Goal: Transaction & Acquisition: Purchase product/service

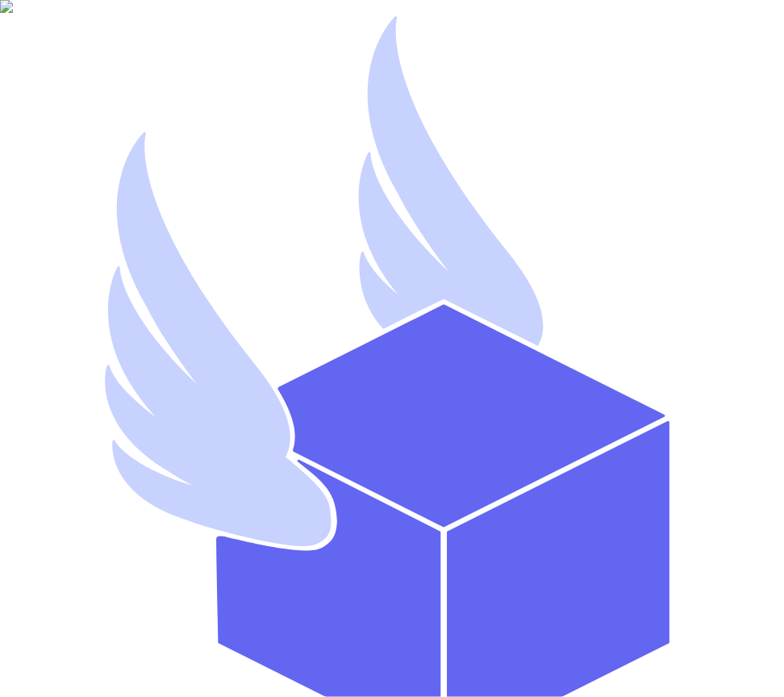
drag, startPoint x: 415, startPoint y: 350, endPoint x: 163, endPoint y: 350, distance: 252.5
click at [163, 350] on div "Sign In to Thryft Ship! Or create an account Email Address * [EMAIL_ADDRESS][DO…" at bounding box center [391, 508] width 771 height 1004
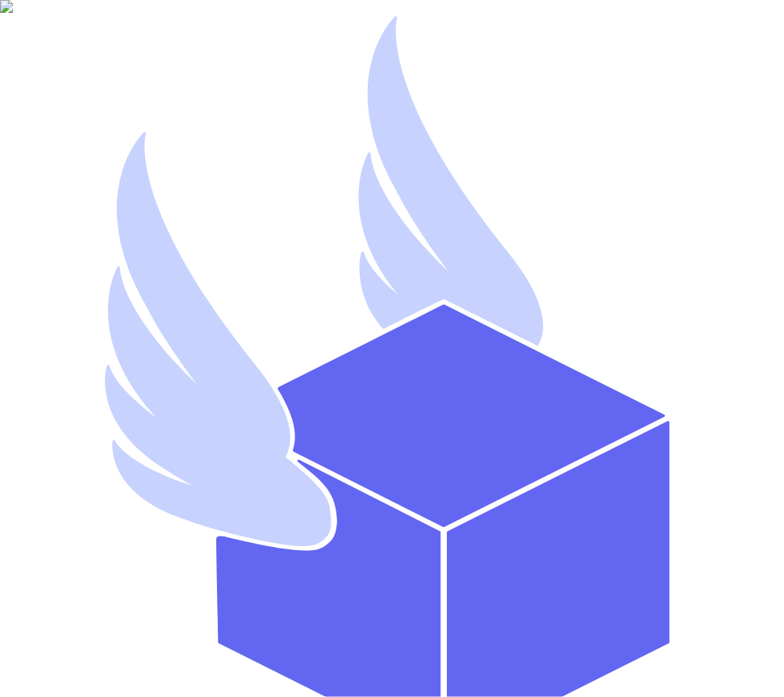
type input "s.abderrehman+1@gmail.com"
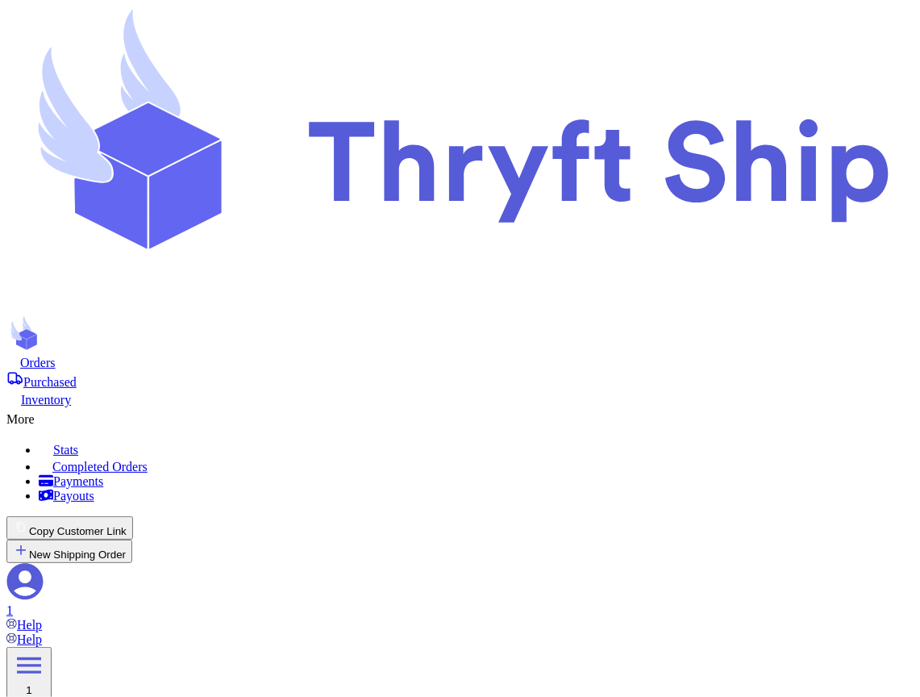
click at [133, 516] on button "Copy Customer Link" at bounding box center [69, 527] width 127 height 23
select select "paid"
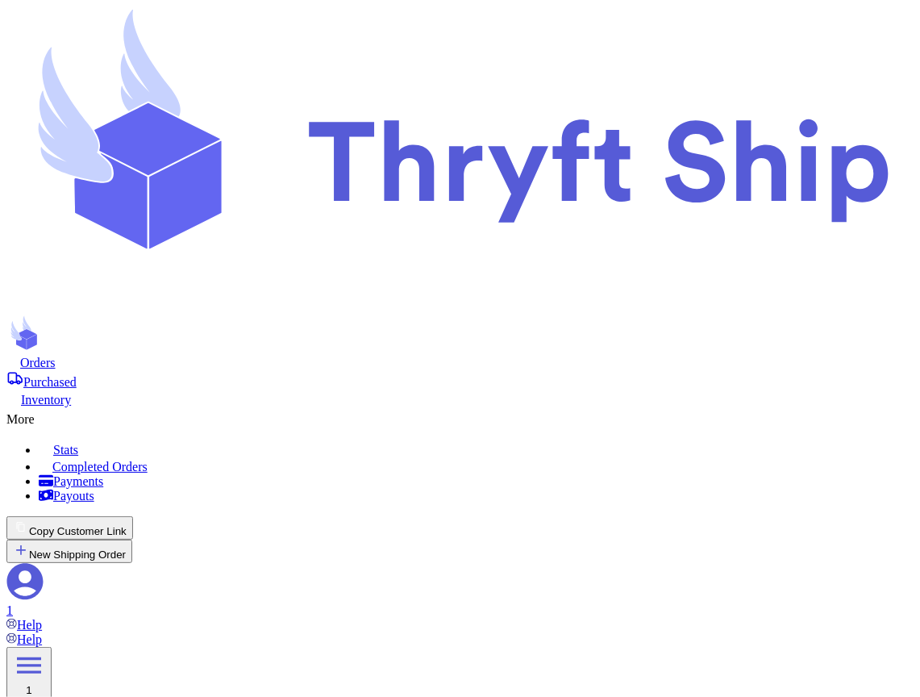
click at [465, 407] on div "More" at bounding box center [459, 416] width 907 height 19
click at [425, 457] on link "Completed Orders" at bounding box center [476, 465] width 875 height 17
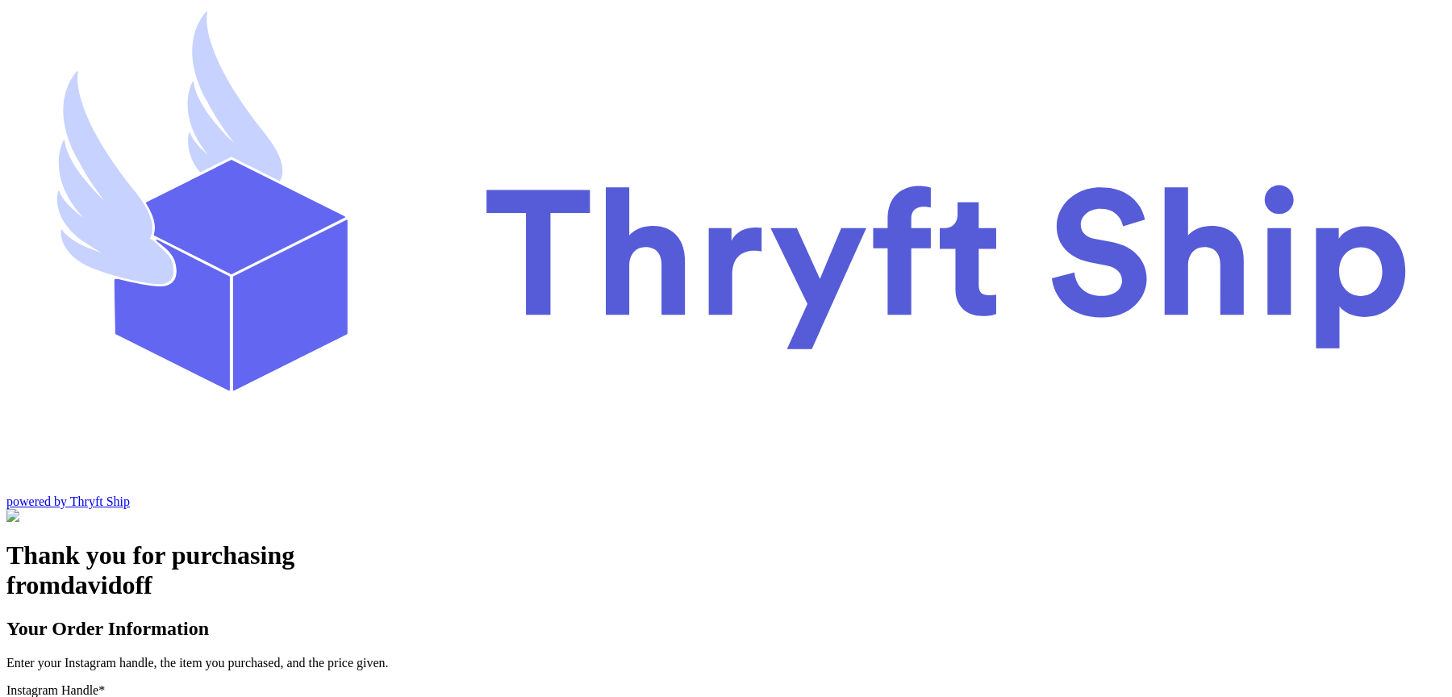
type input "local8"
type input "Local Pickup"
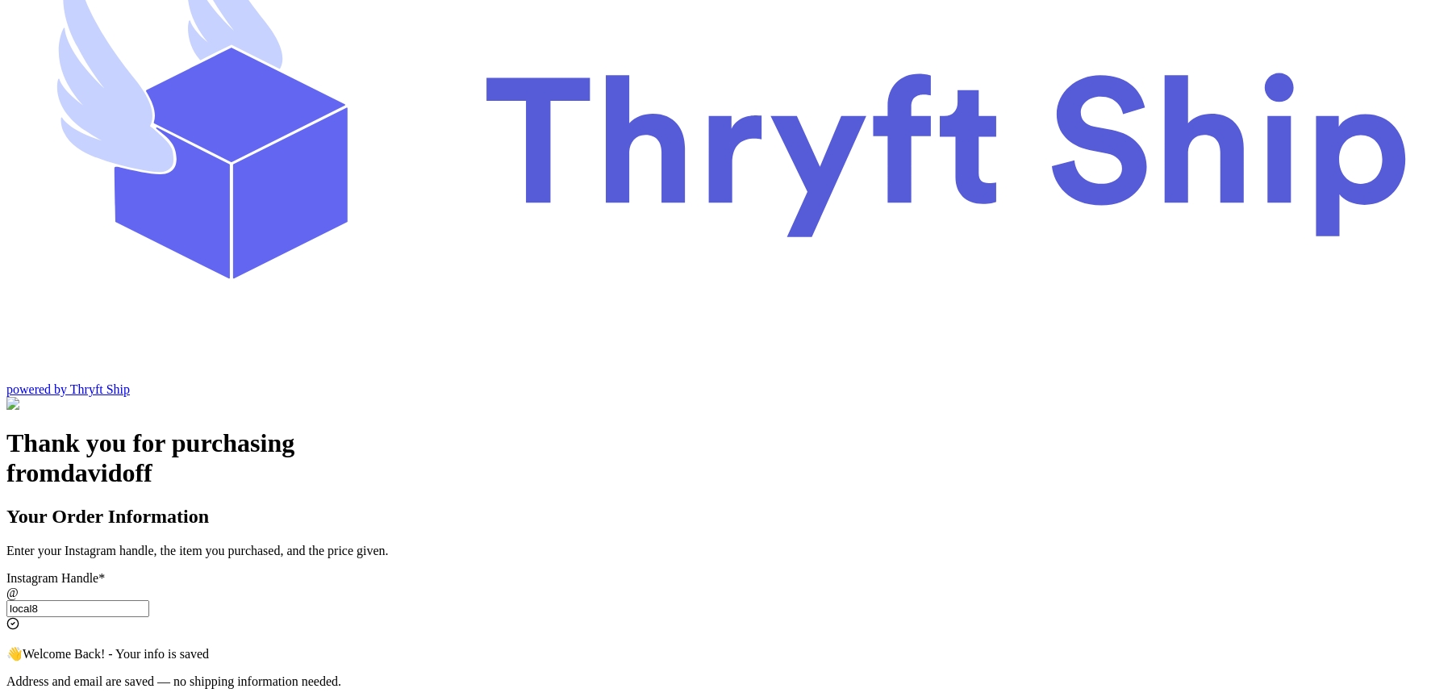
scroll to position [108, 0]
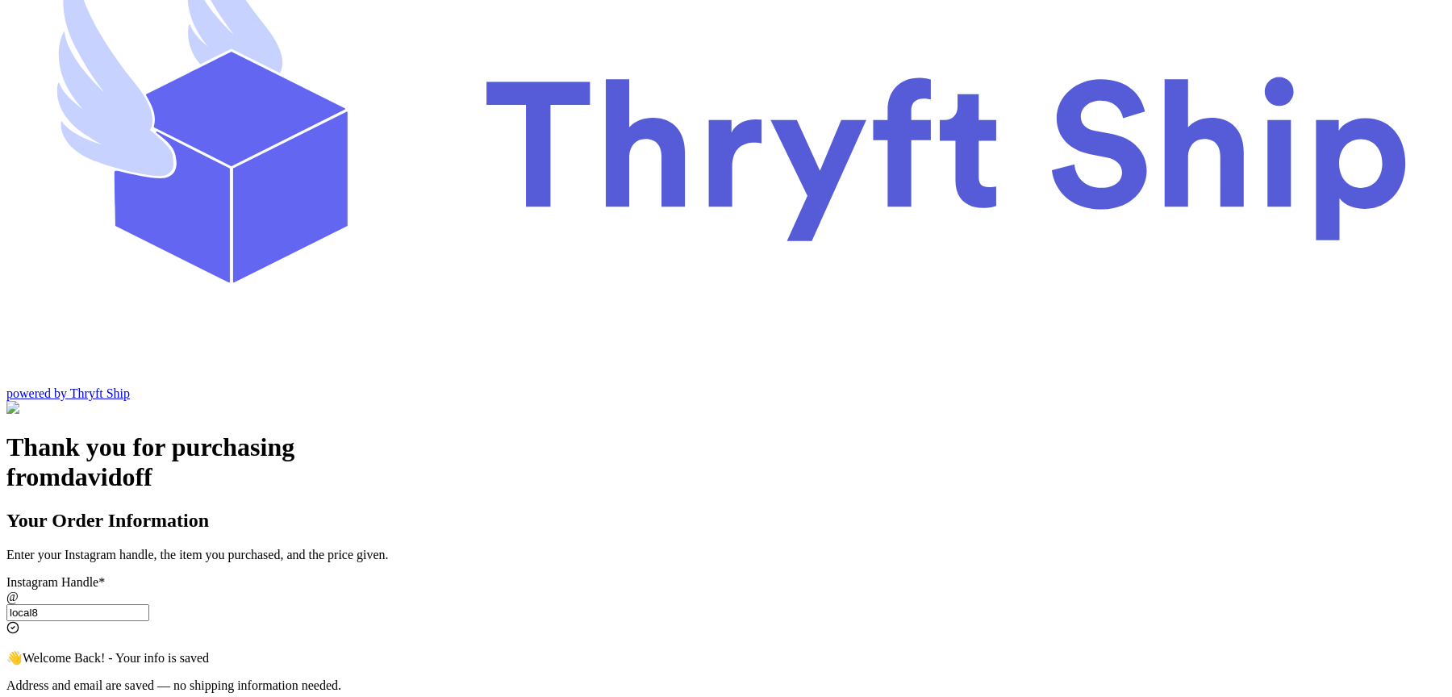
type input "local8"
checkbox input "true"
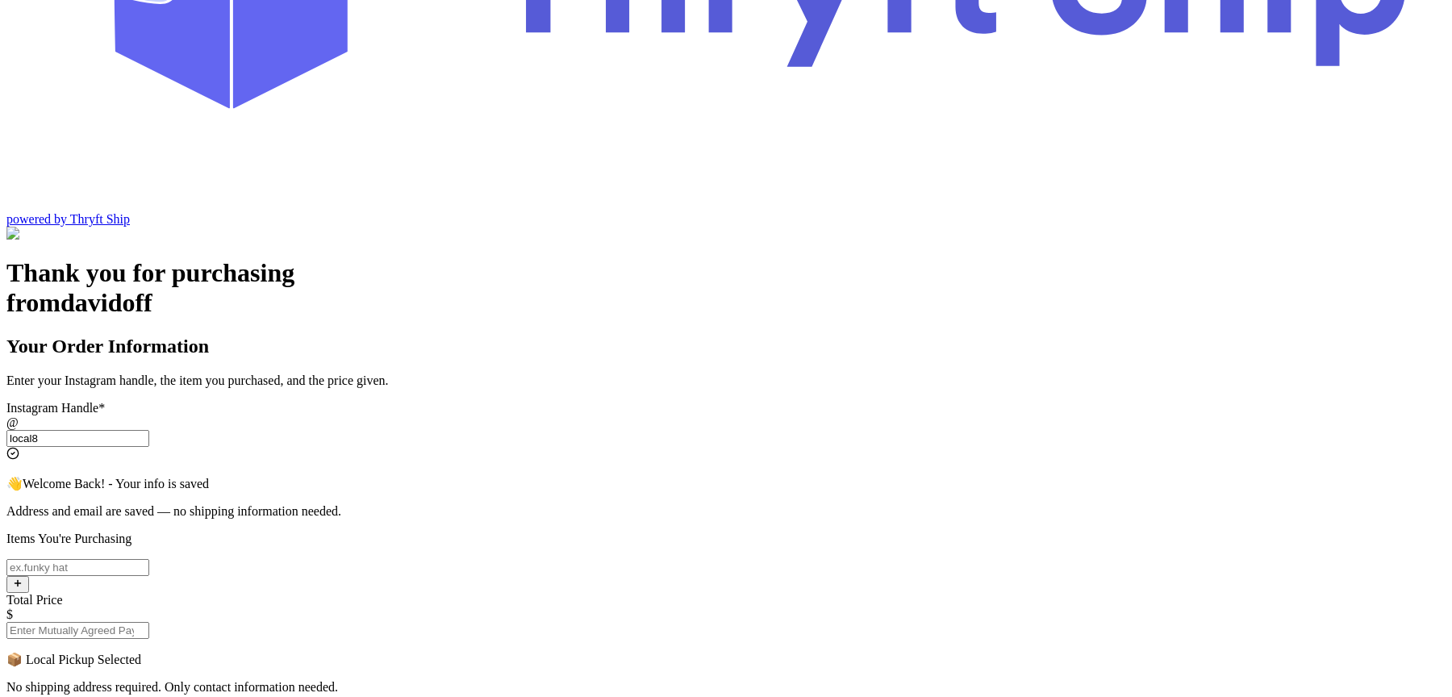
scroll to position [0, 0]
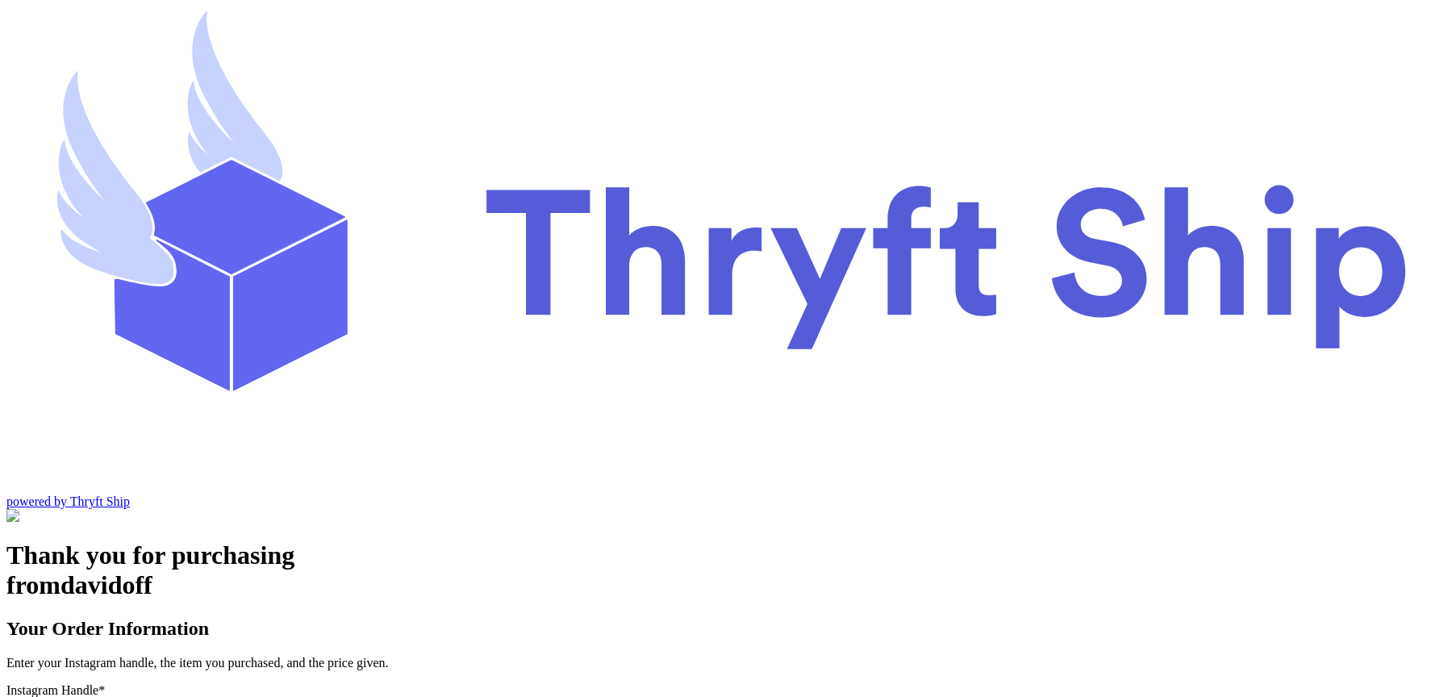
type input "item 2"
type input "100"
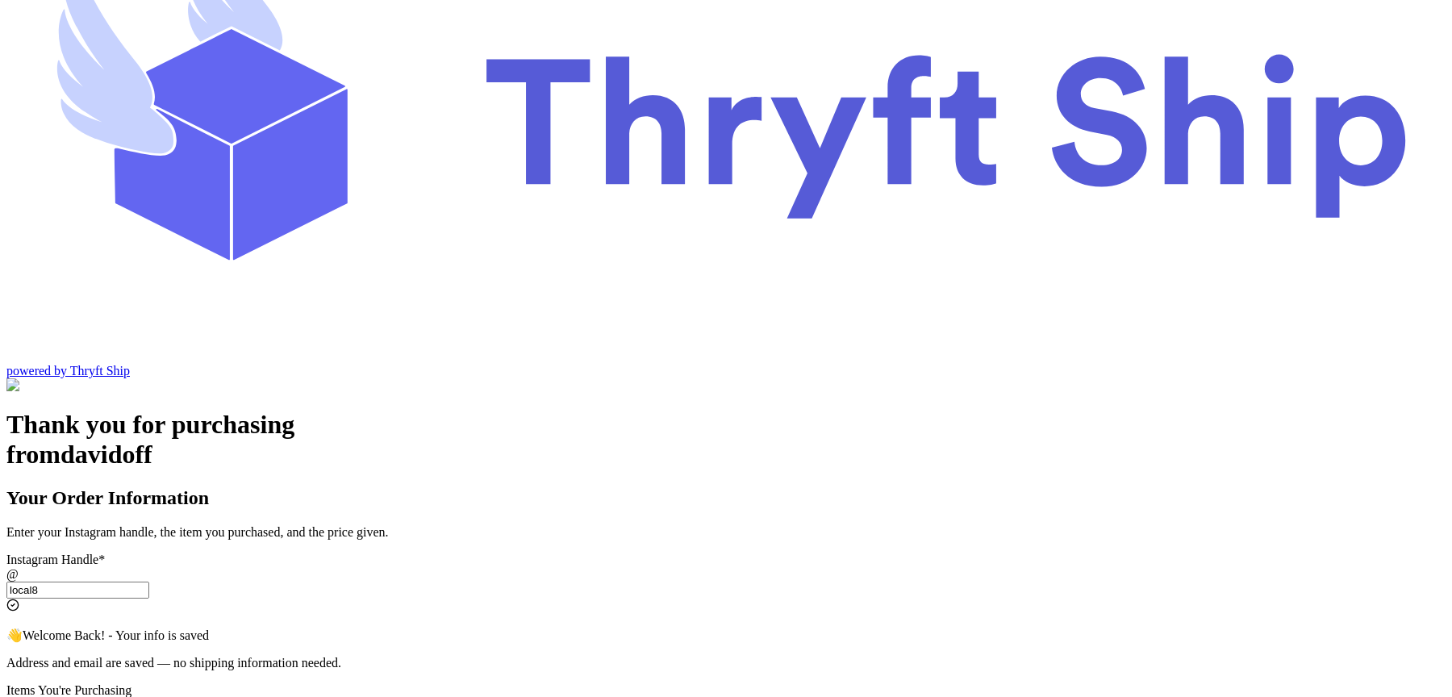
scroll to position [301, 0]
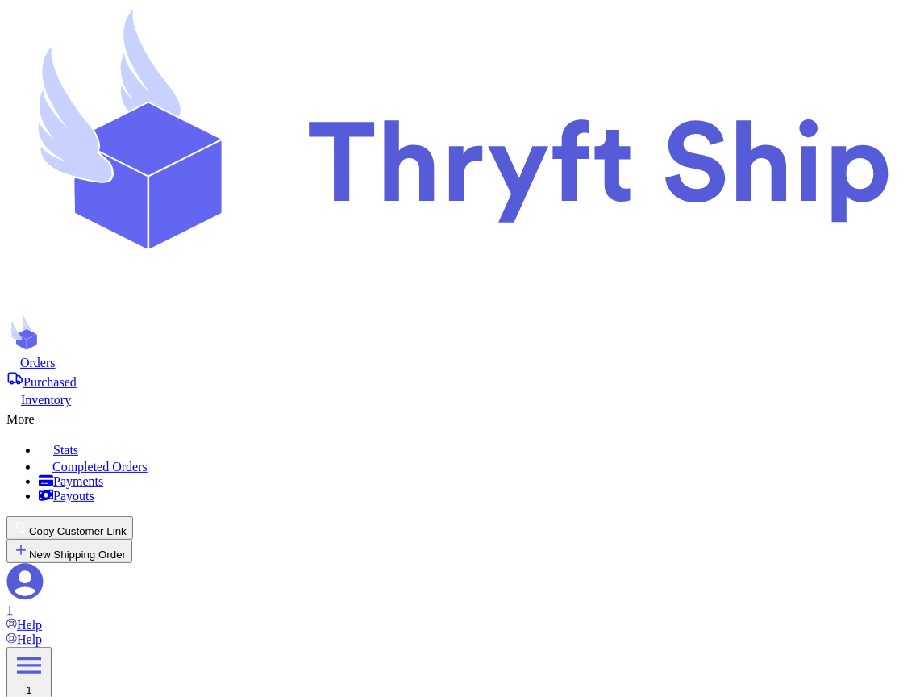
click at [56, 356] on span "Orders" at bounding box center [37, 363] width 35 height 14
select select "paid"
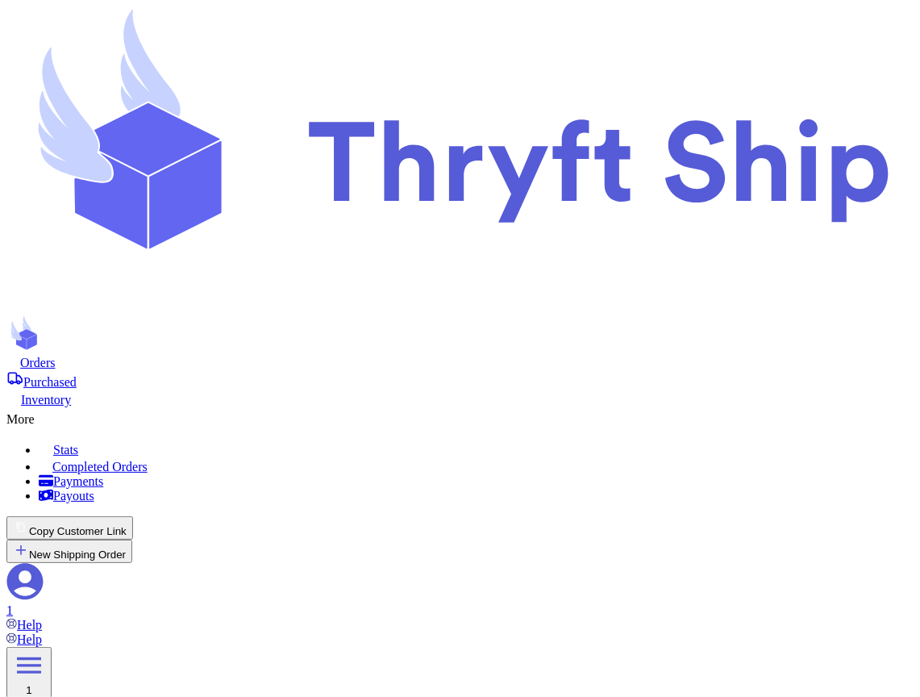
scroll to position [126, 0]
select select "paid"
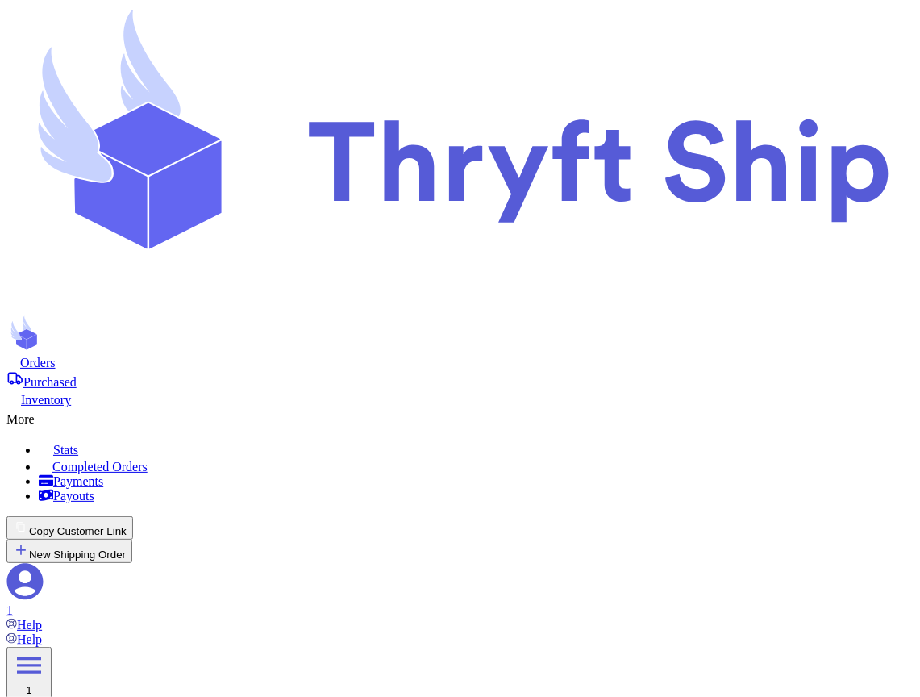
type input "Item101"
type input "180"
select select "paid"
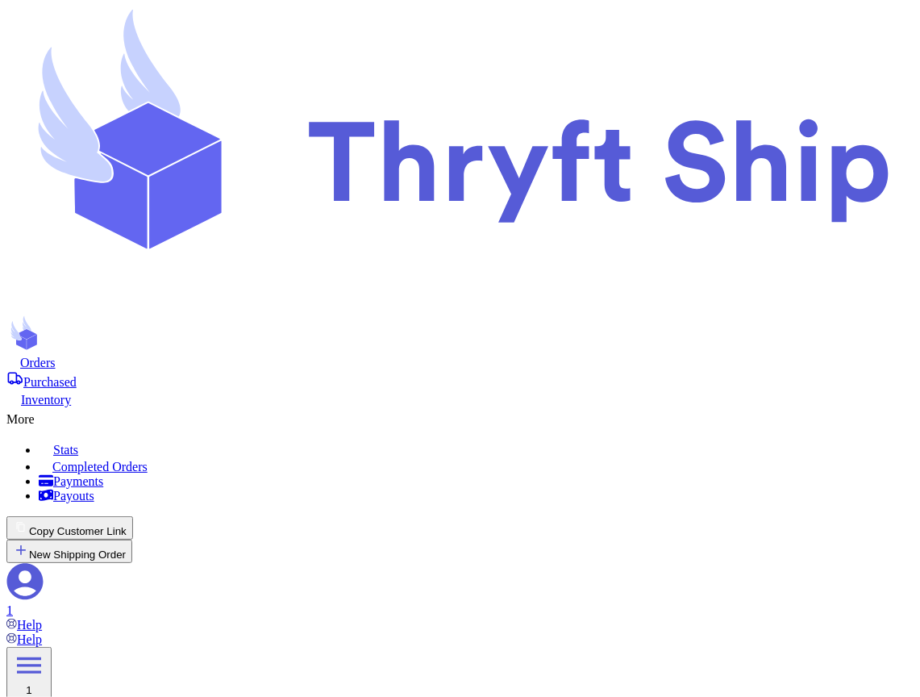
type input "item 1"
type input "100"
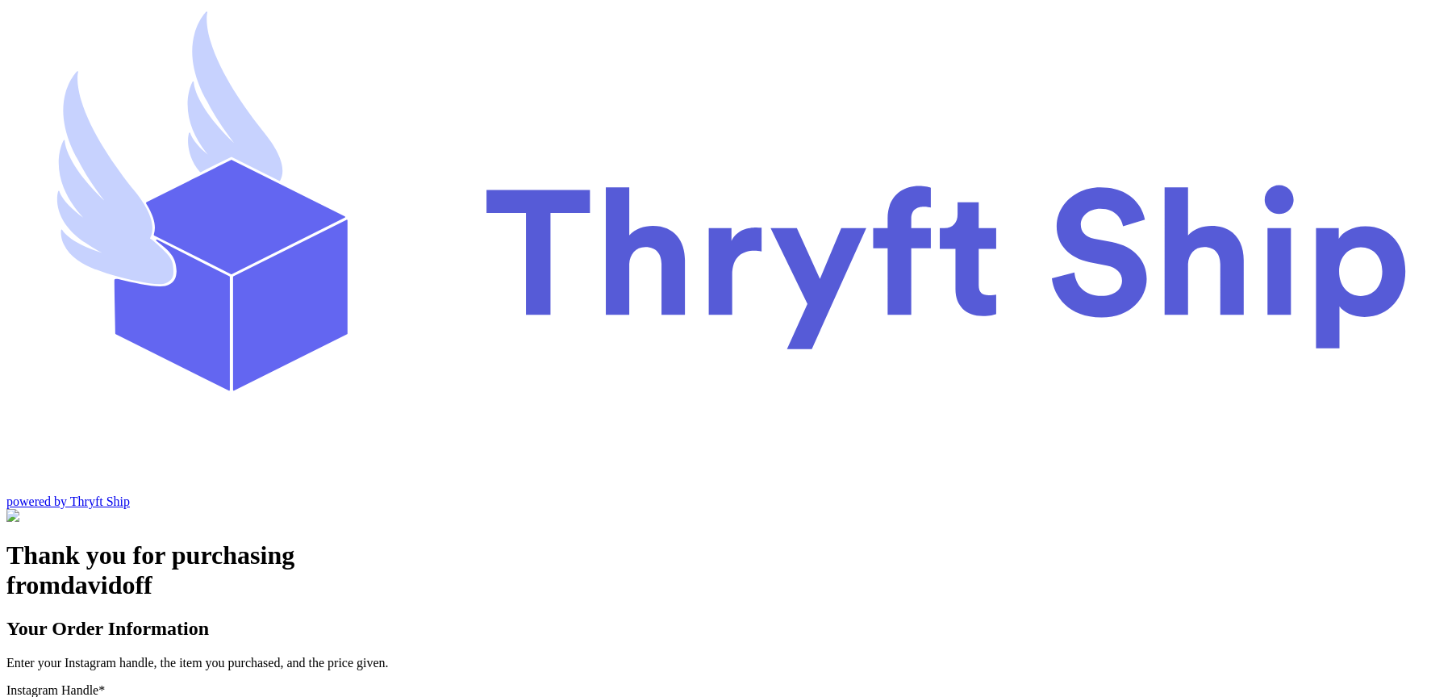
type input "local8"
type input "Local Pickup"
type input "local8"
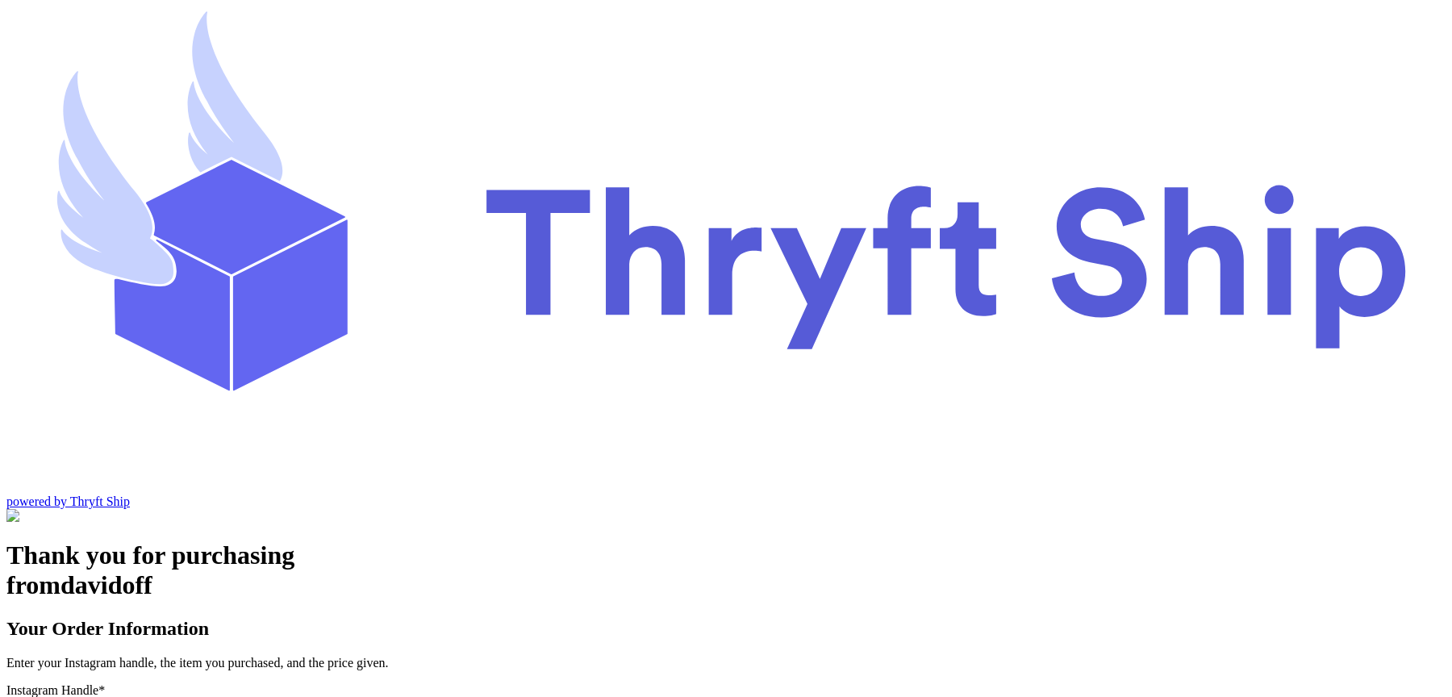
type input "Local 101"
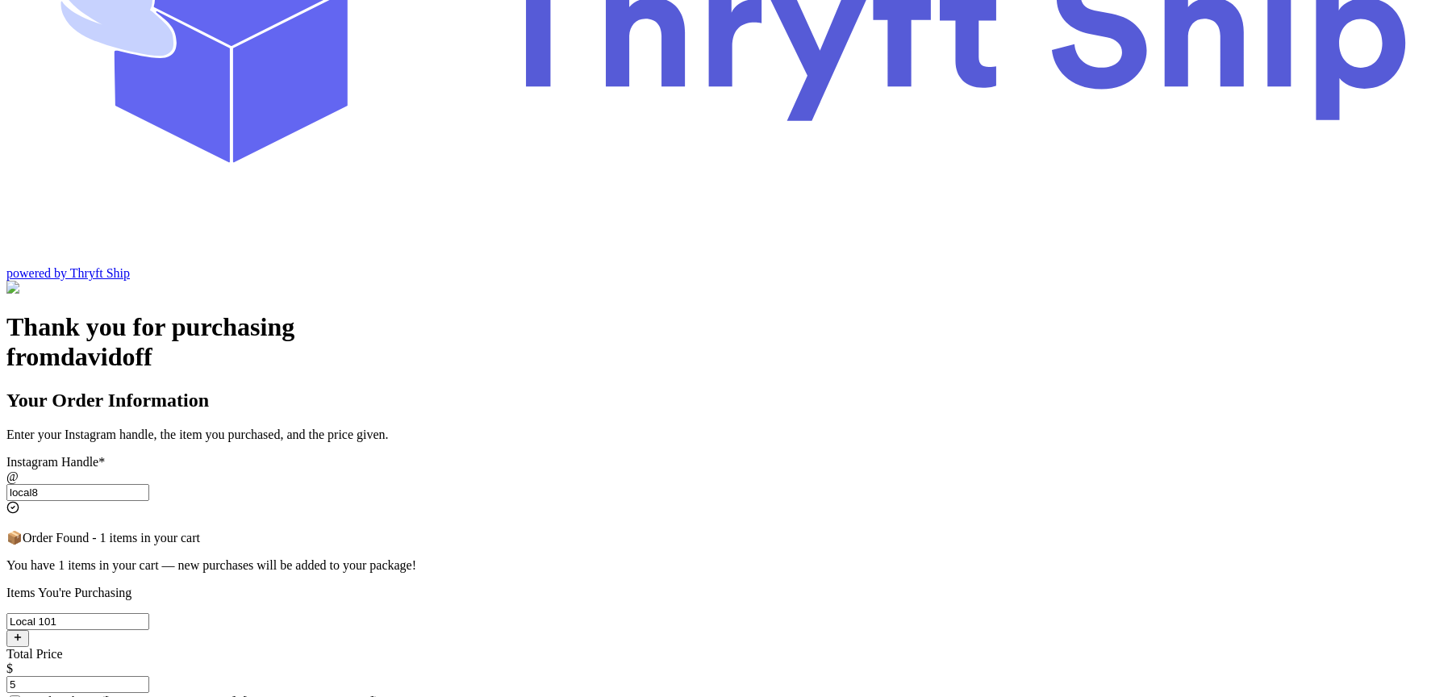
scroll to position [234, 0]
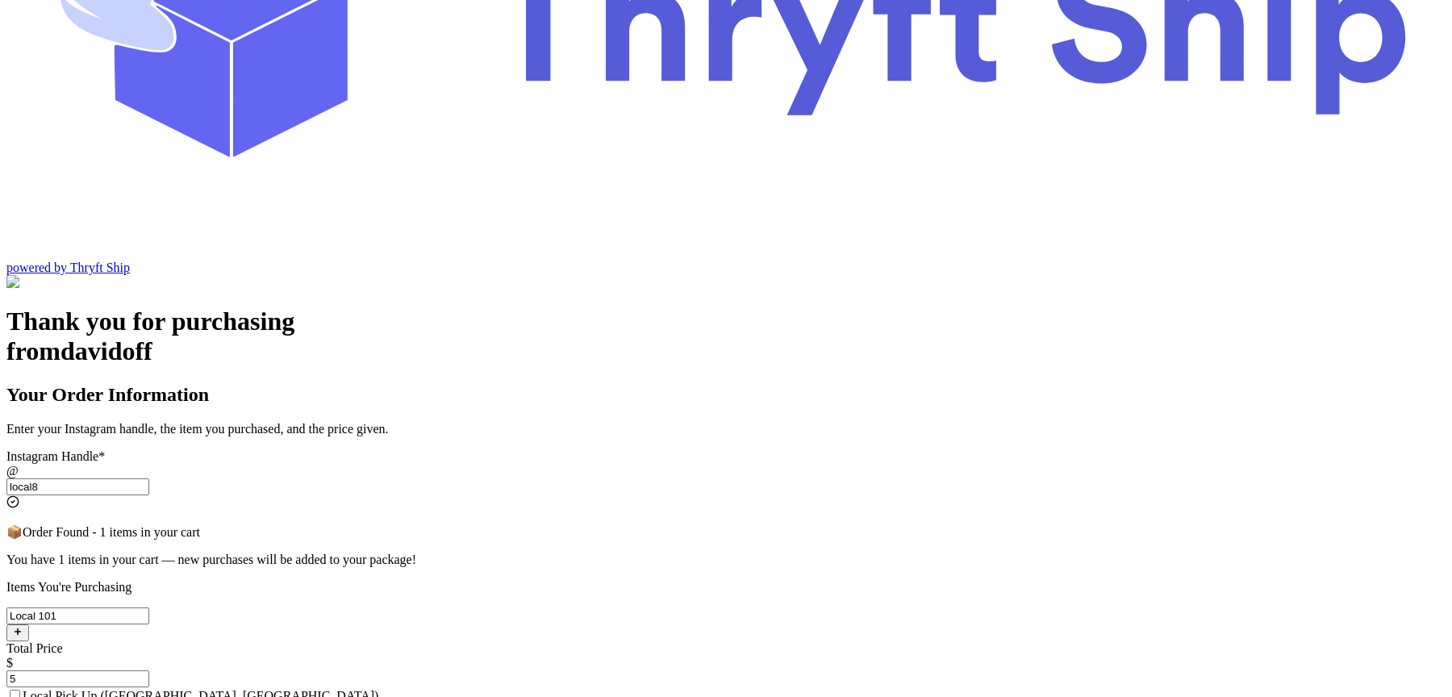
type input "5"
click at [20, 690] on input "Local Pick Up (Stockton, CA)" at bounding box center [15, 695] width 10 height 10
checkbox input "true"
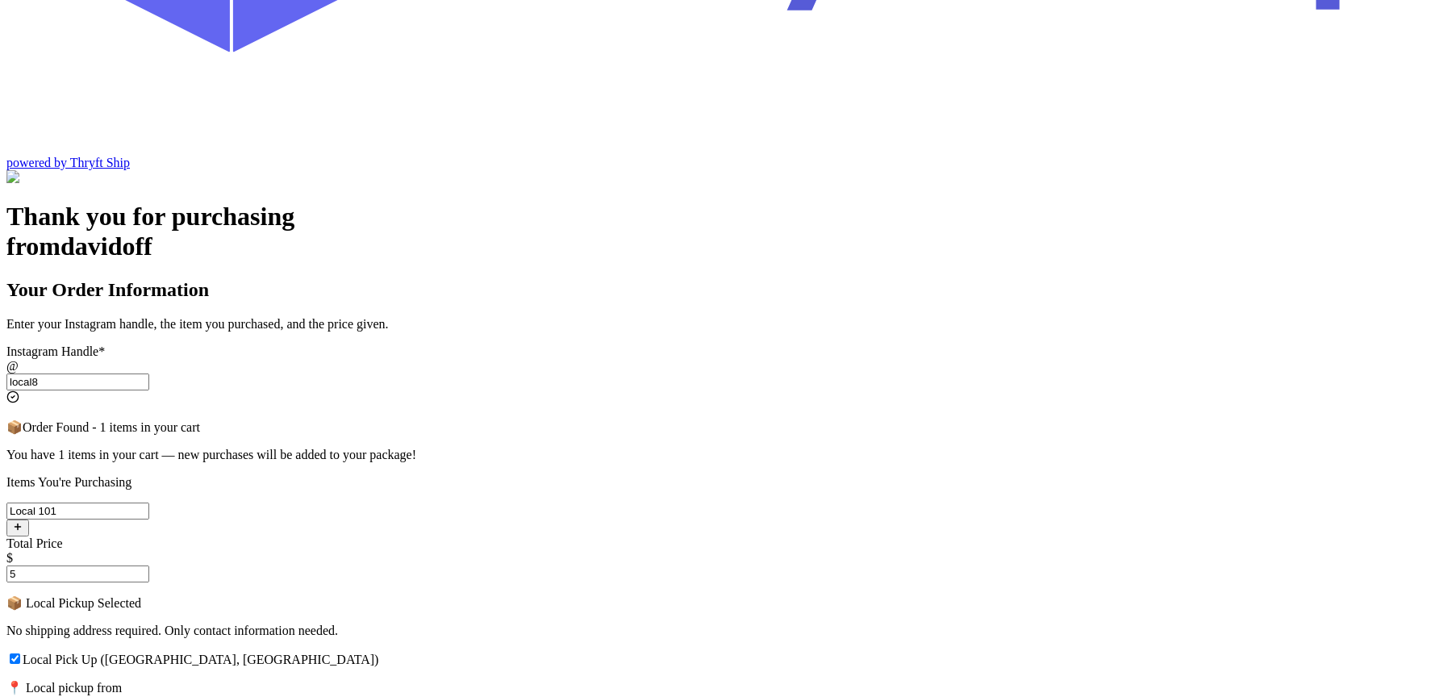
scroll to position [357, 0]
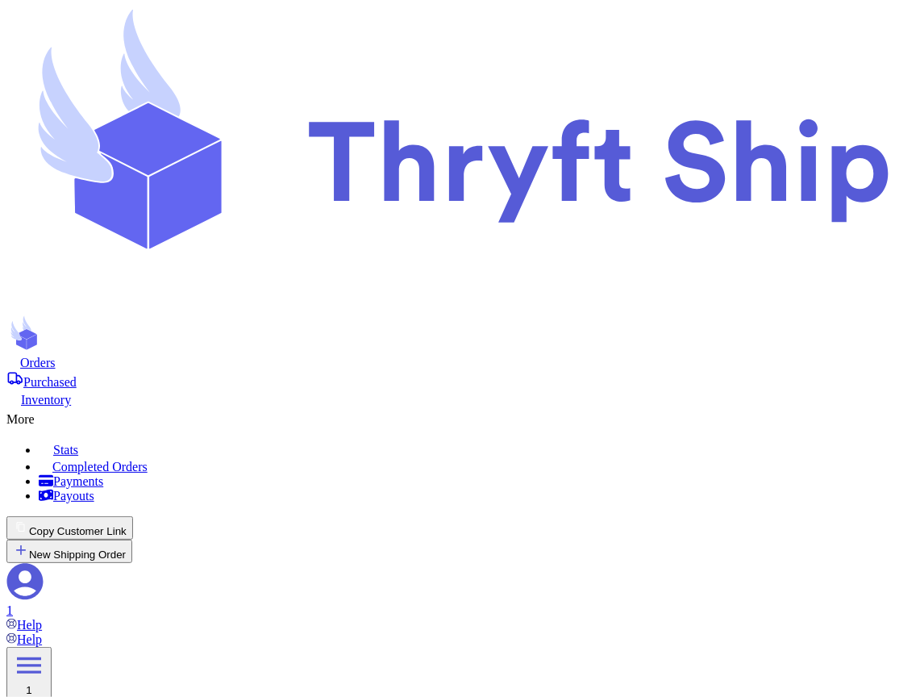
scroll to position [148, 0]
select select "paid"
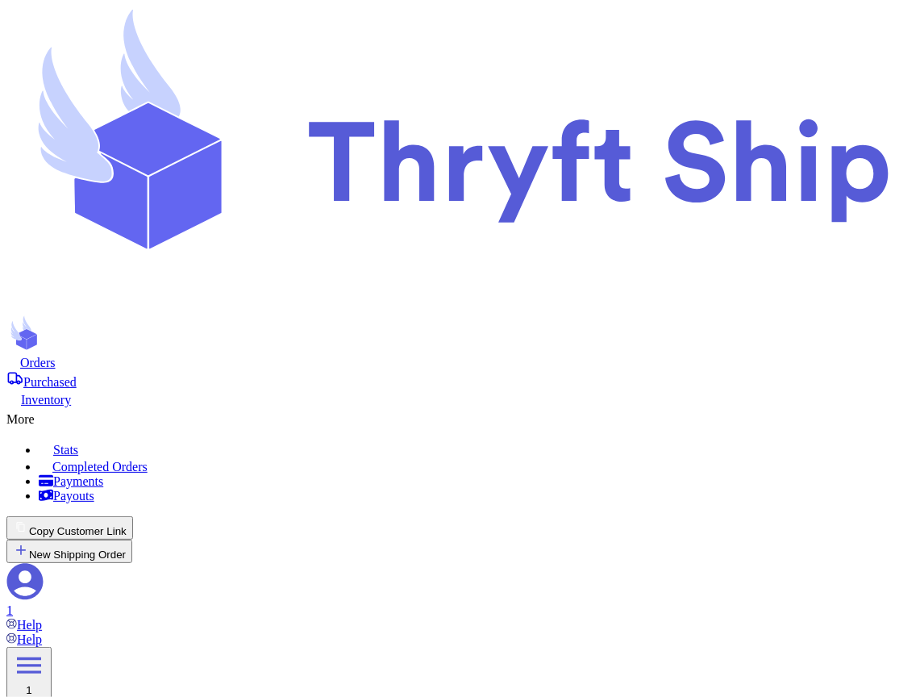
scroll to position [125, 0]
checkbox input "true"
type input "Undertaker"
type input "[EMAIL_ADDRESS][DOMAIN_NAME]"
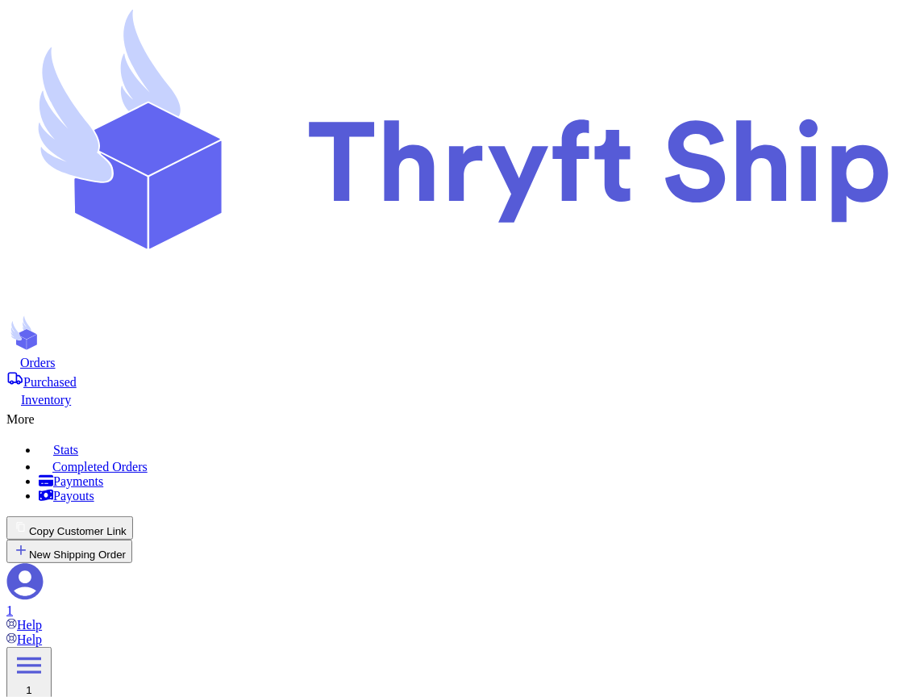
type input "Local Hat"
type input "local9"
type input "30"
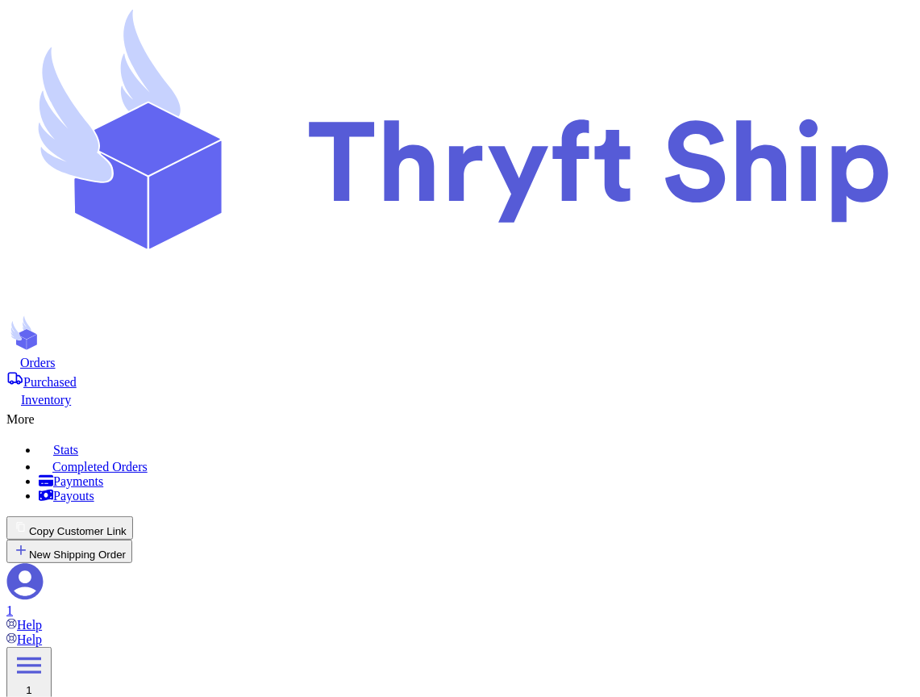
scroll to position [202, 0]
click at [477, 407] on div "More" at bounding box center [459, 416] width 907 height 19
click at [148, 460] on span "Completed Orders" at bounding box center [99, 467] width 95 height 14
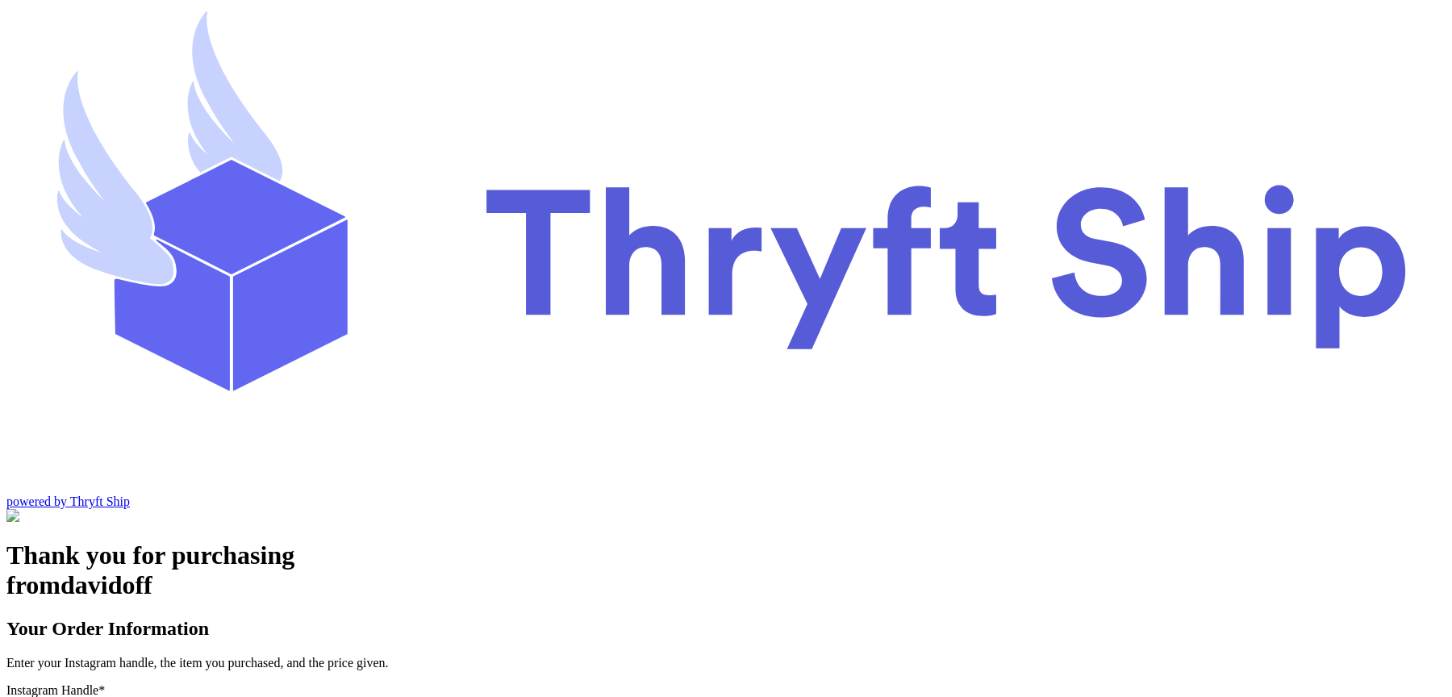
type input "local9"
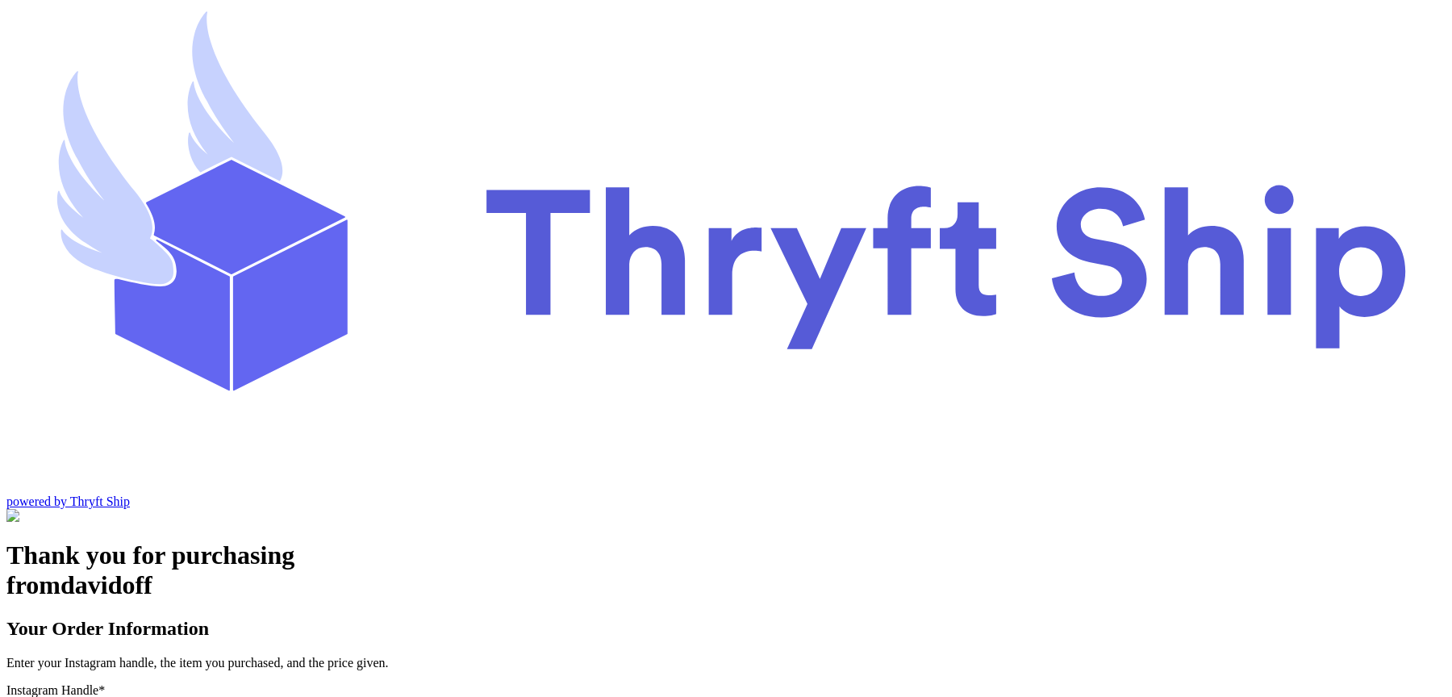
type input "item104"
type input "30"
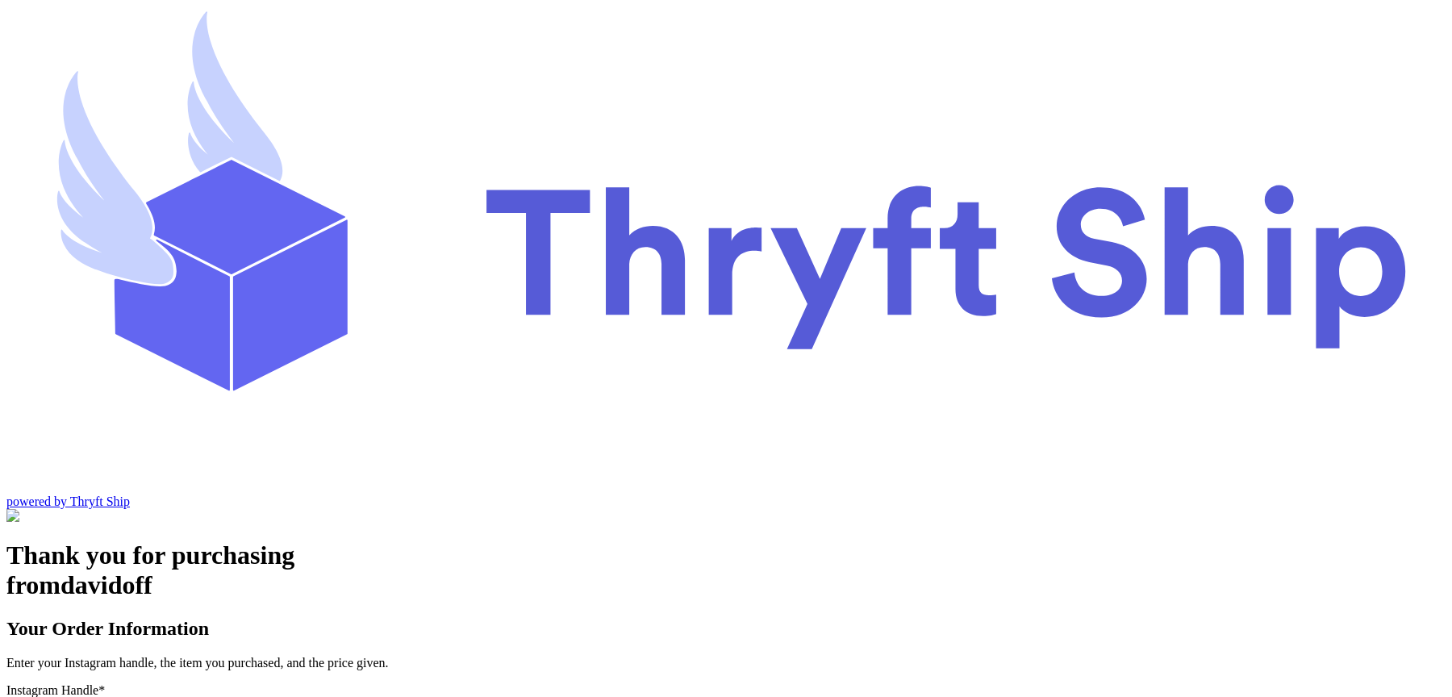
type input "Local Hat"
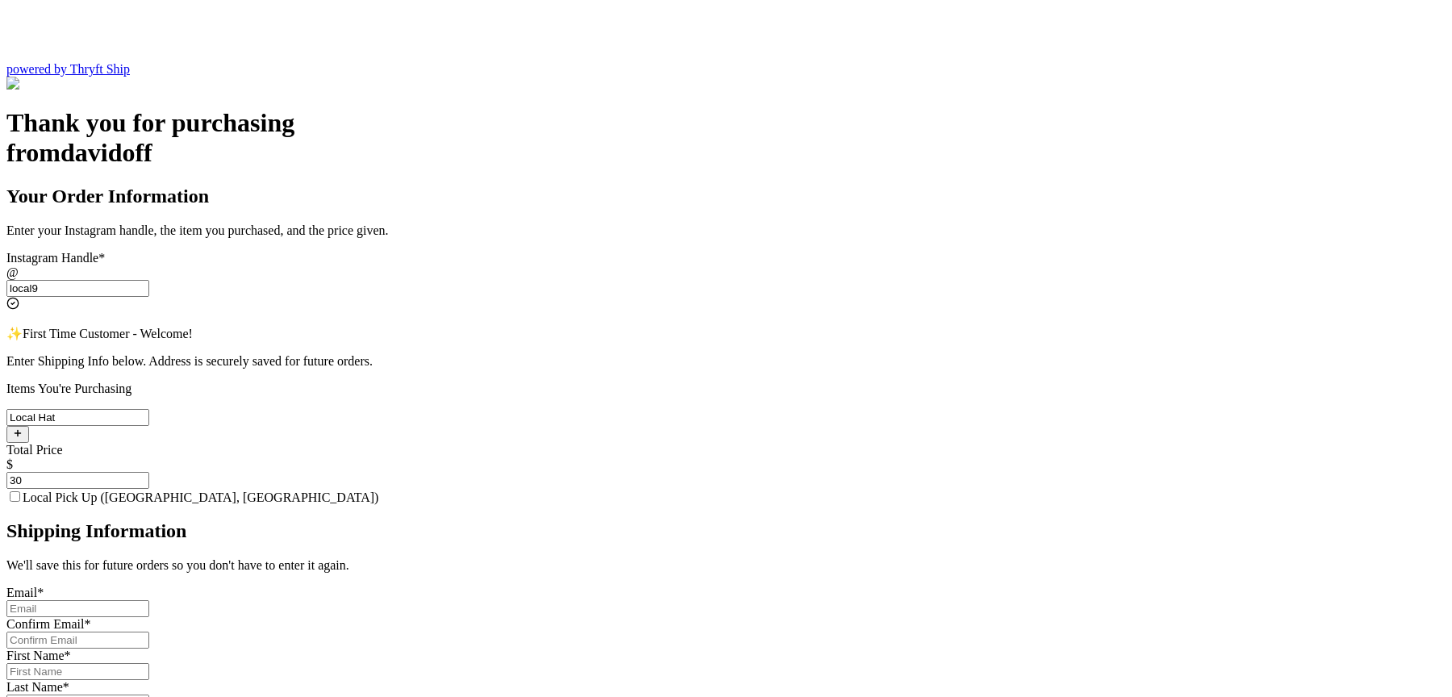
scroll to position [416, 0]
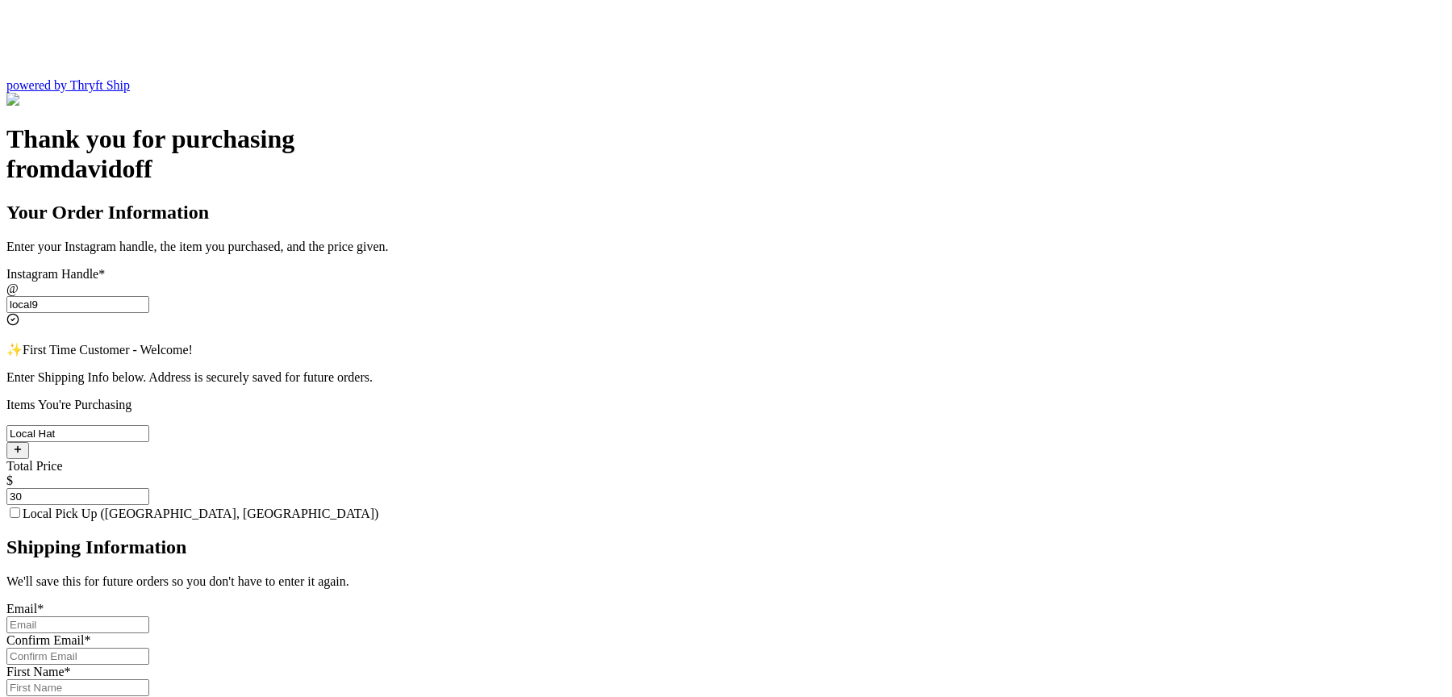
click at [20, 507] on input "Local Pick Up ([GEOGRAPHIC_DATA], [GEOGRAPHIC_DATA])" at bounding box center [15, 512] width 10 height 10
checkbox input "true"
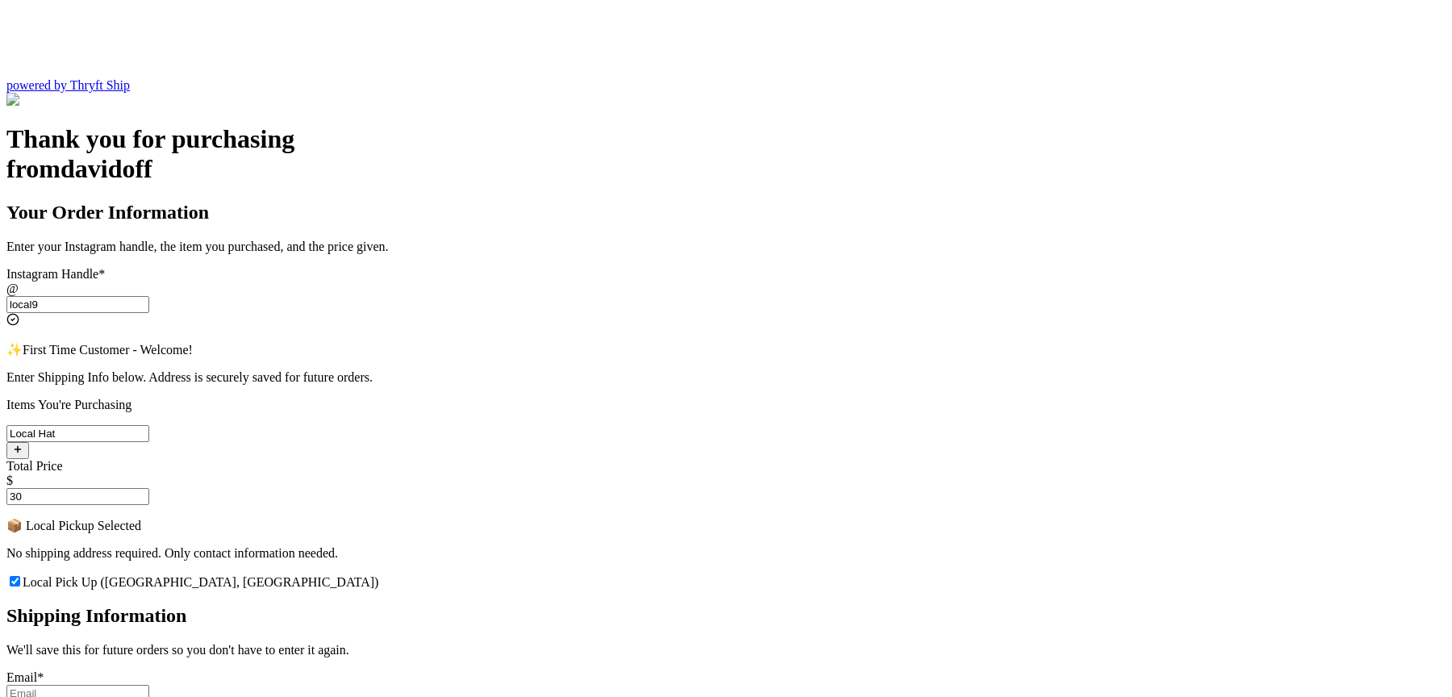
click at [149, 685] on input "Local Pick Up ([GEOGRAPHIC_DATA], [GEOGRAPHIC_DATA])" at bounding box center [77, 693] width 143 height 17
type input "[EMAIL_ADDRESS][DOMAIN_NAME]"
type input "[PERSON_NAME]"
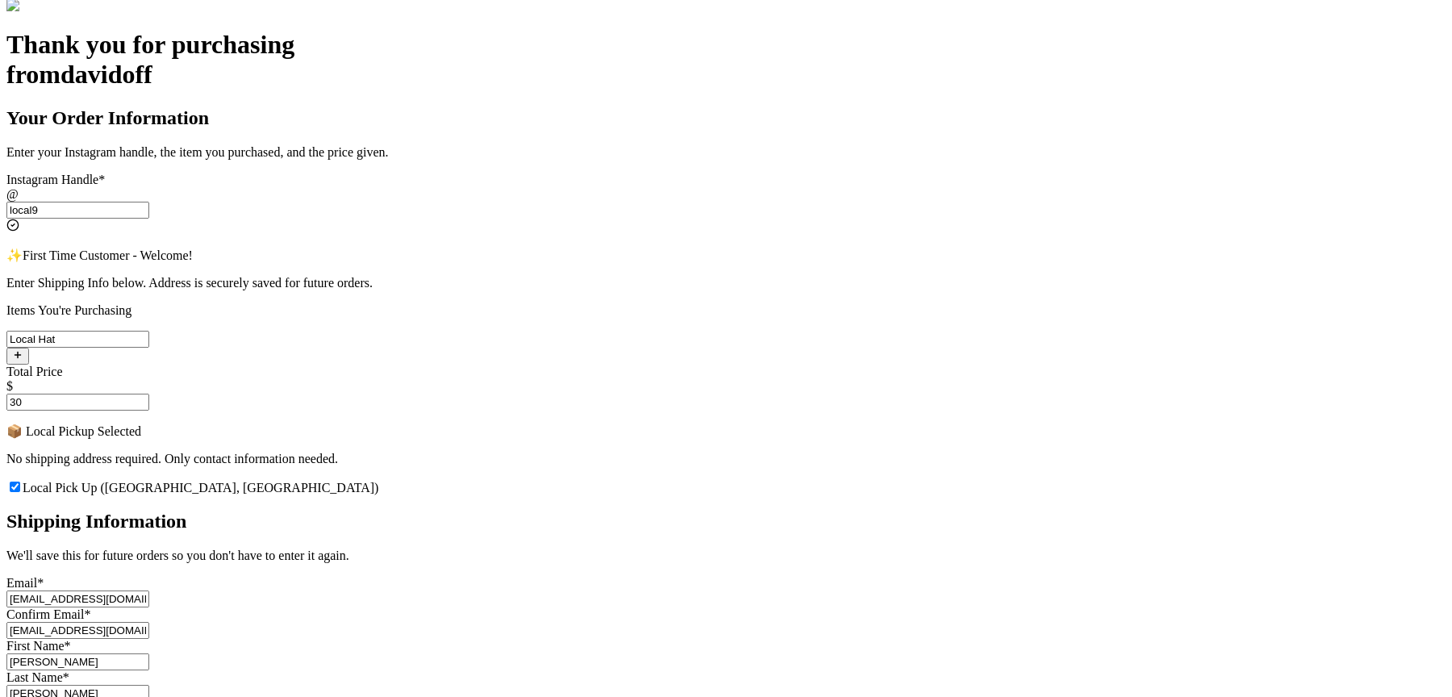
scroll to position [533, 0]
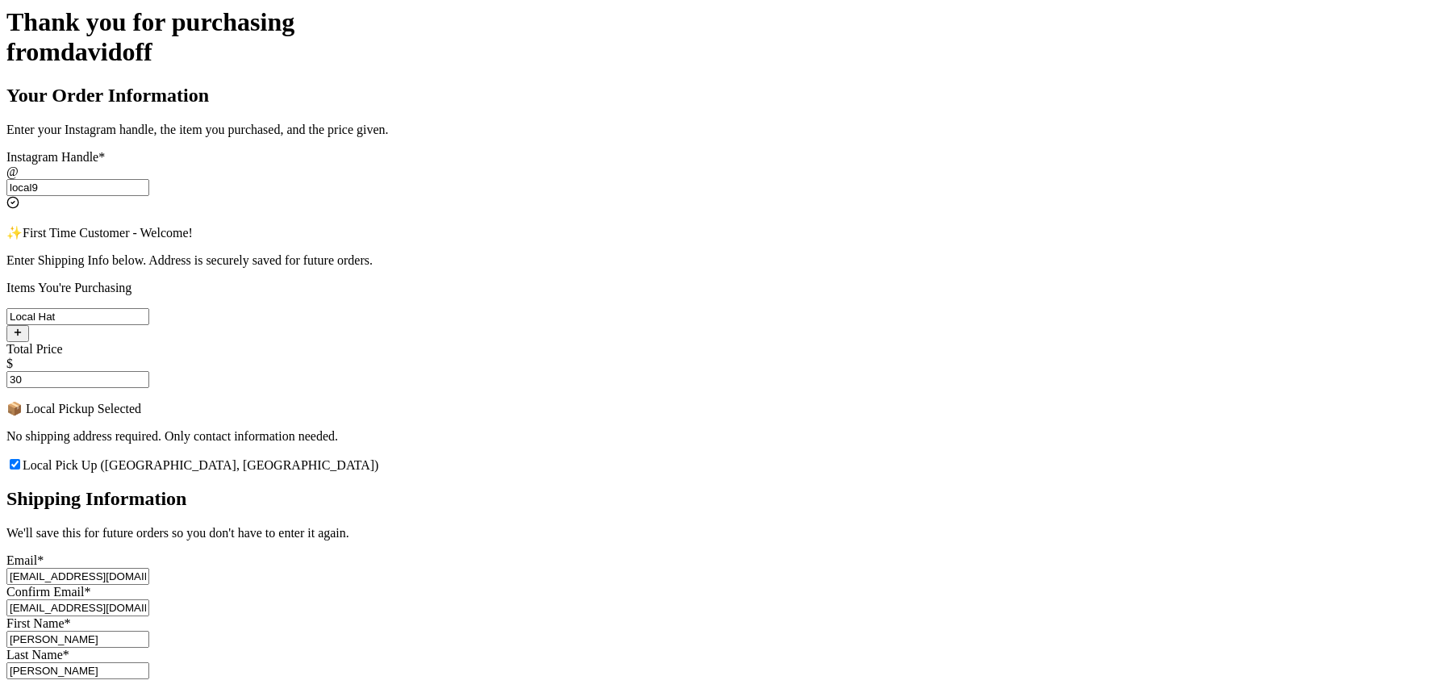
click at [608, 616] on div "First Name *" at bounding box center [725, 623] width 1439 height 15
click at [597, 616] on div "First Name * [PERSON_NAME] Last Name * [PERSON_NAME]" at bounding box center [725, 647] width 1439 height 63
click at [603, 616] on div "First Name * [PERSON_NAME]" at bounding box center [725, 631] width 1439 height 31
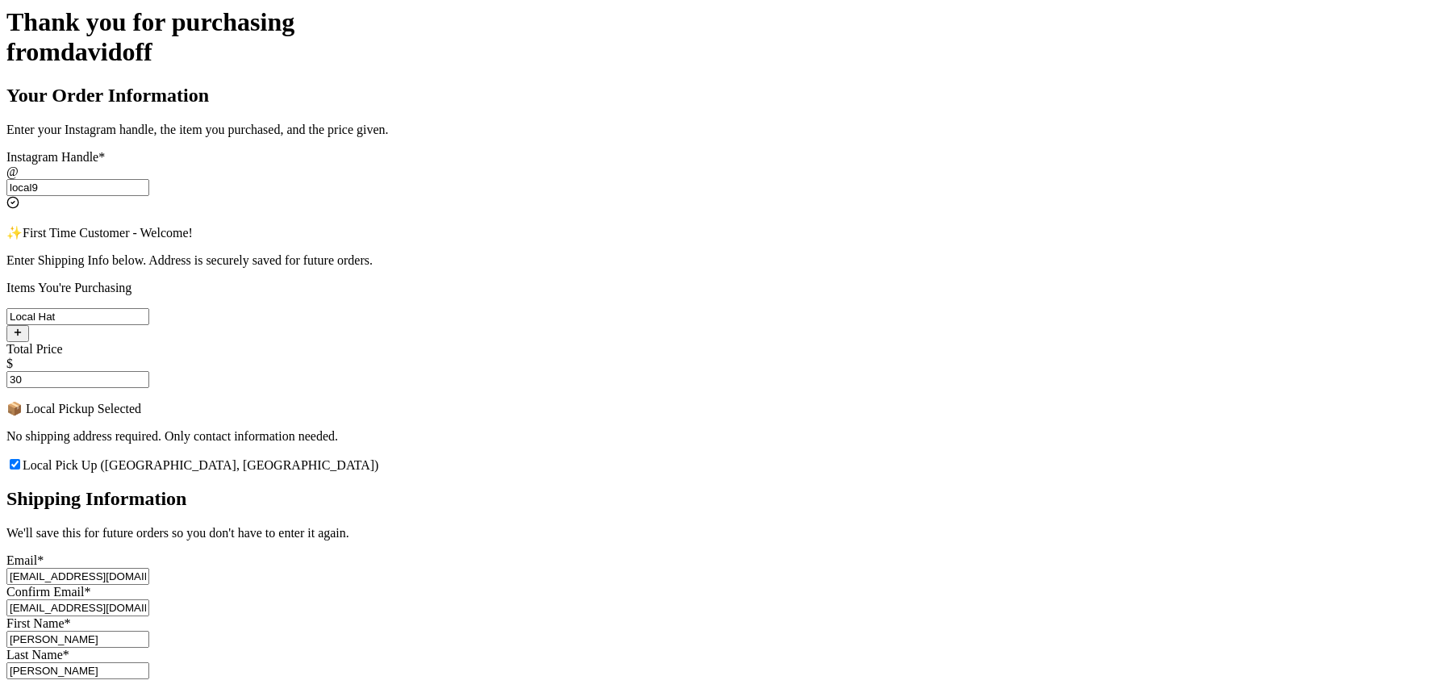
click at [149, 631] on input "[PERSON_NAME]" at bounding box center [77, 639] width 143 height 17
type input "Undertaker"
